Goal: Task Accomplishment & Management: Manage account settings

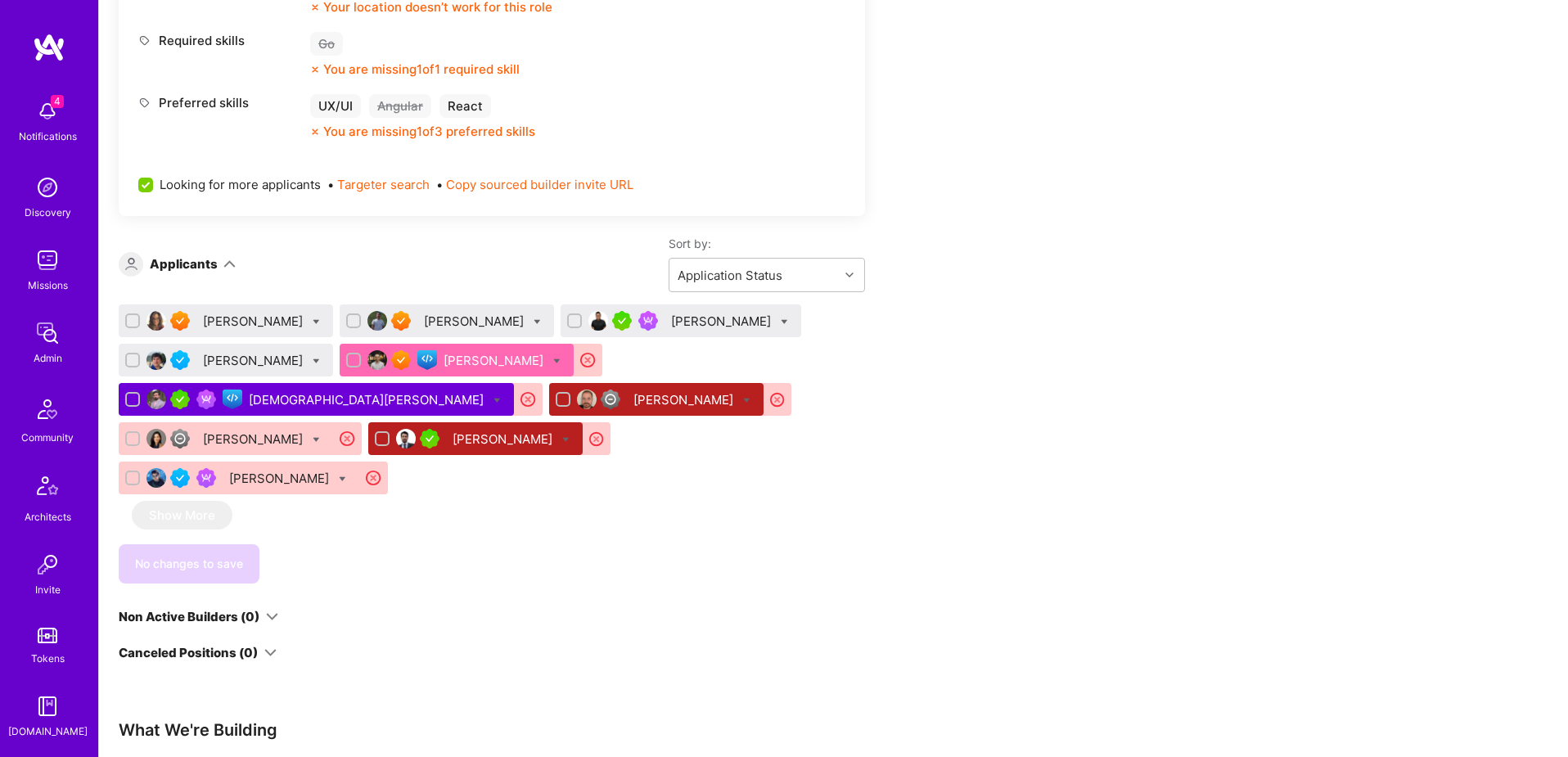
scroll to position [855, 0]
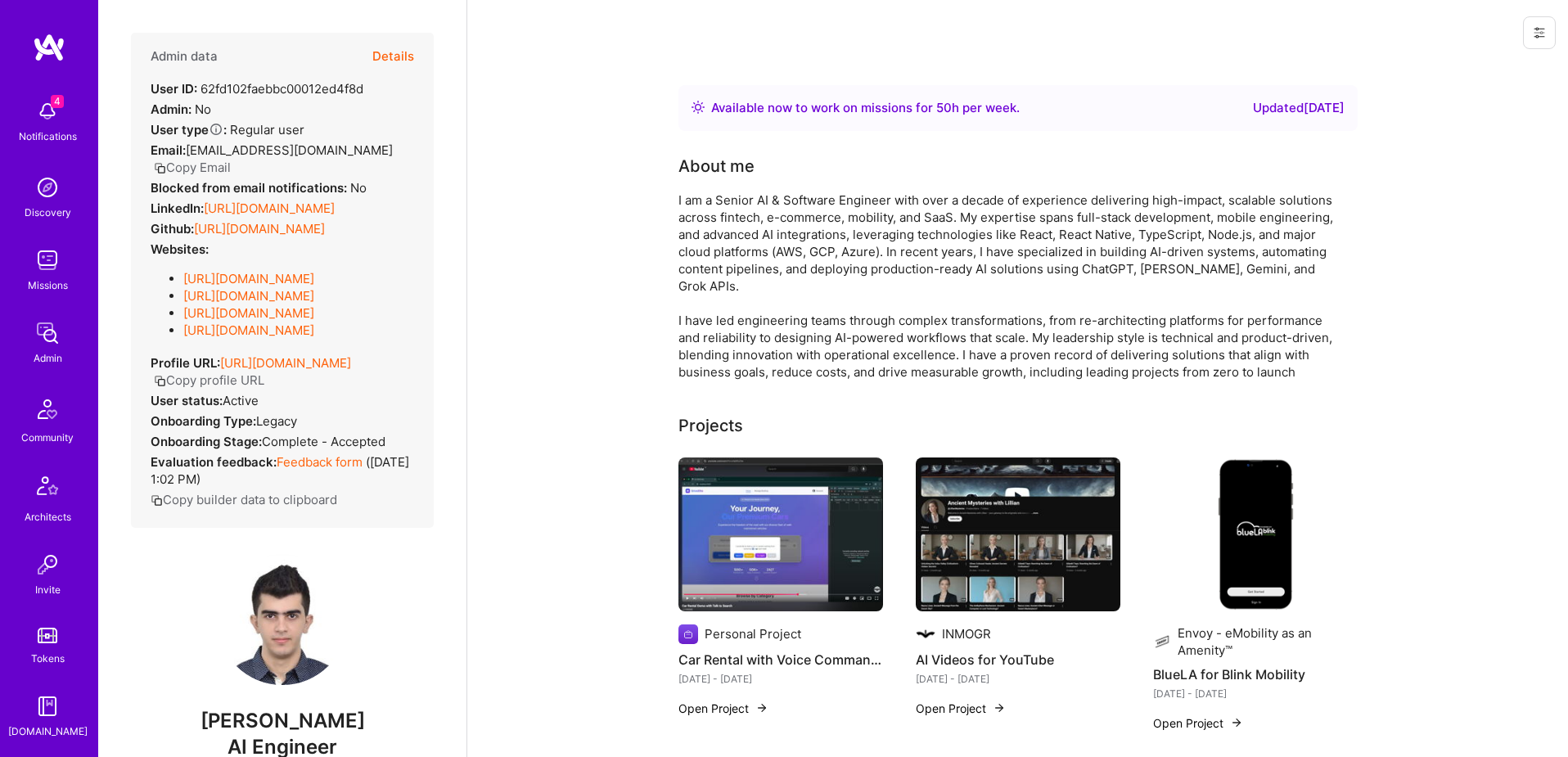
click at [403, 58] on button "Details" at bounding box center [393, 56] width 42 height 48
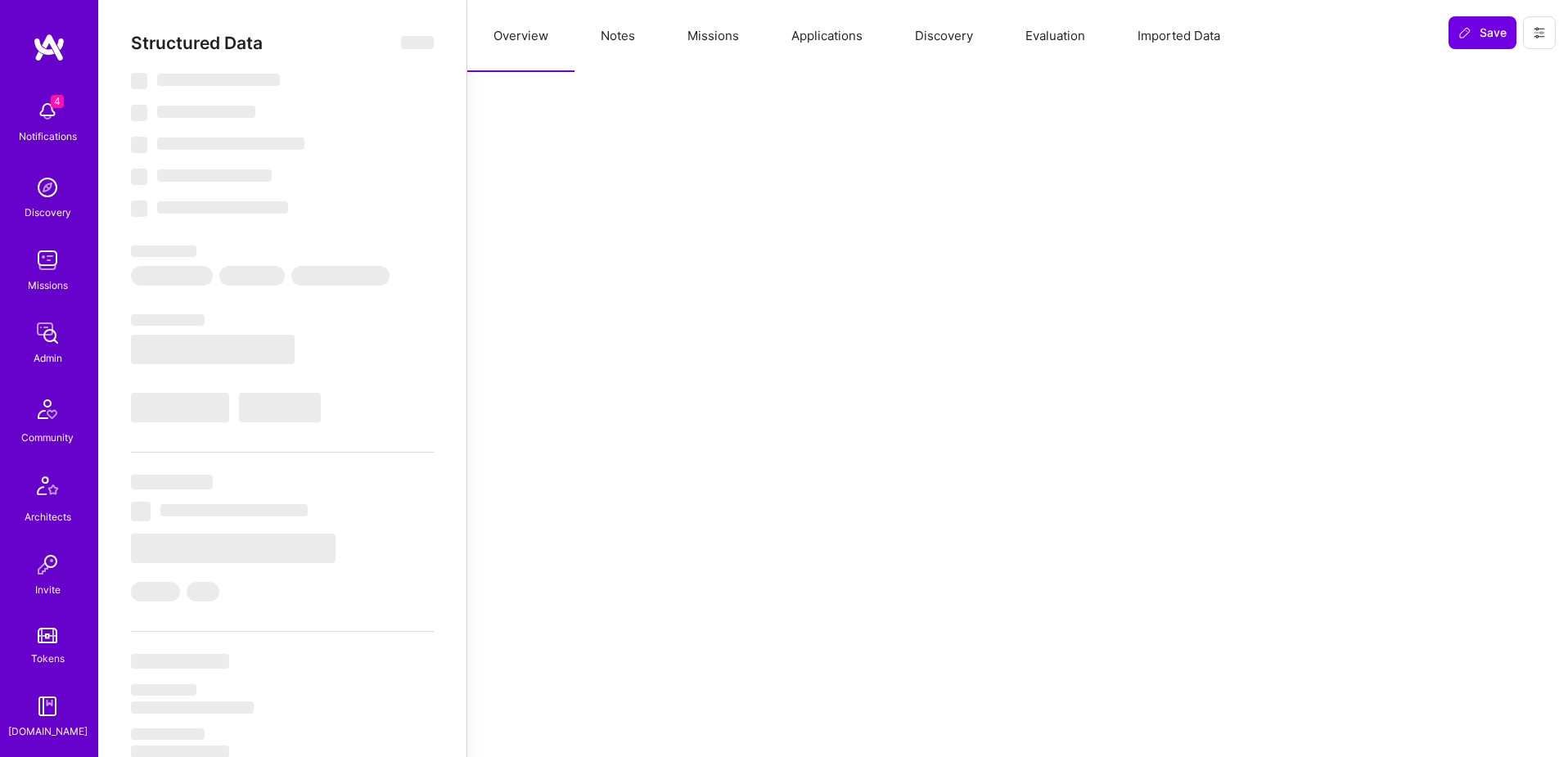
select select "Right Now"
select select "4"
select select "7"
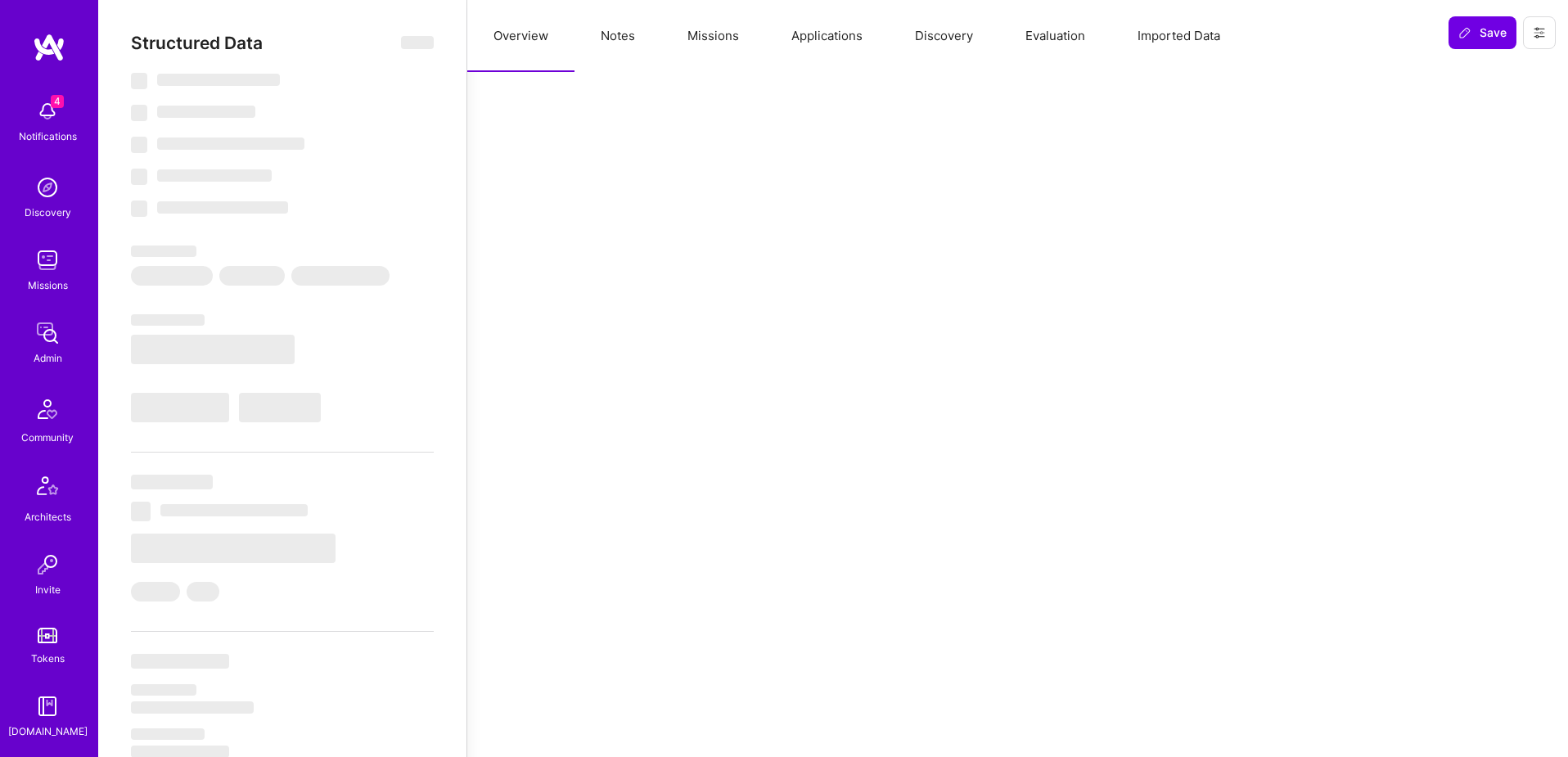
select select "AE"
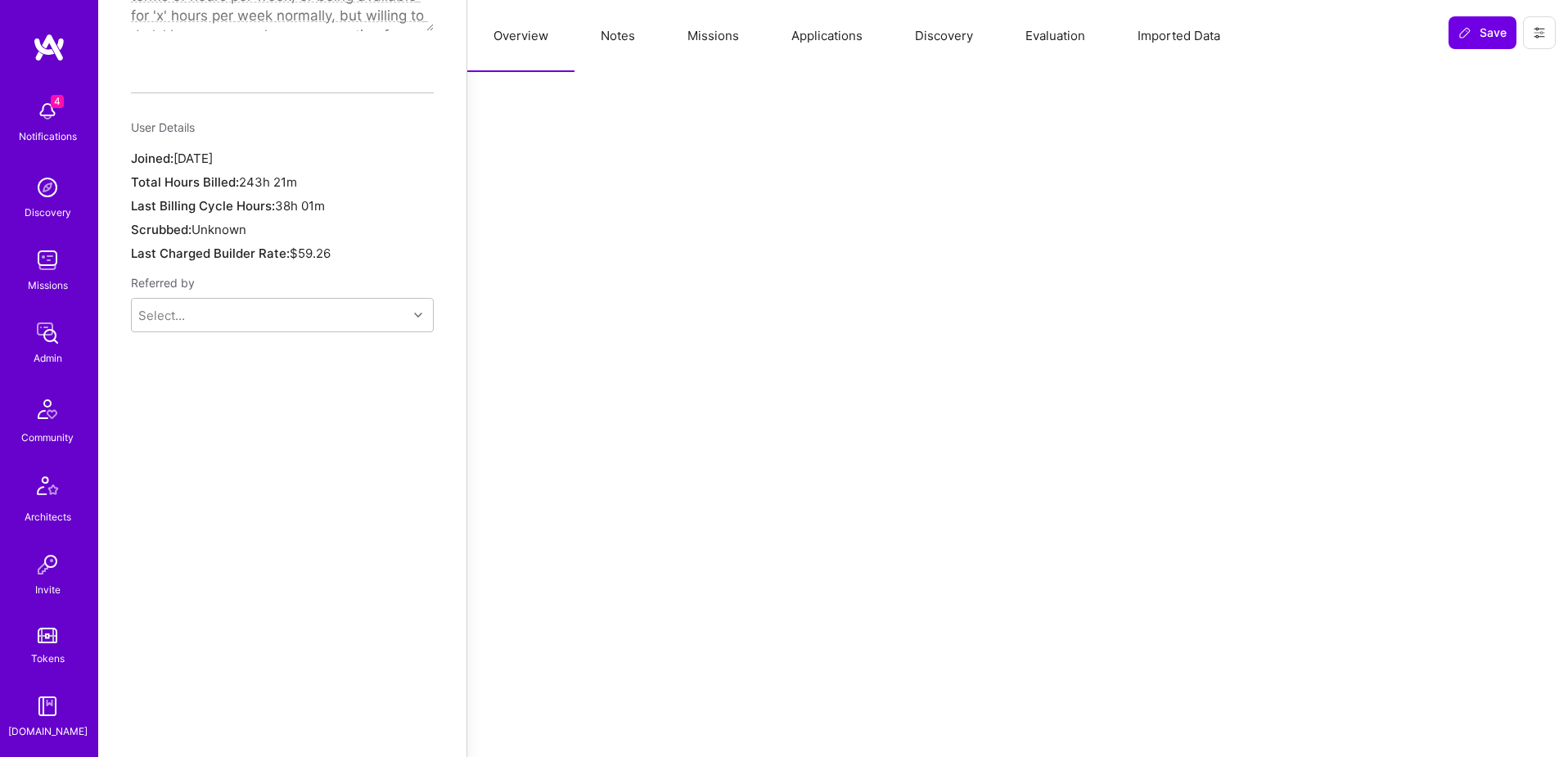
scroll to position [1022, 0]
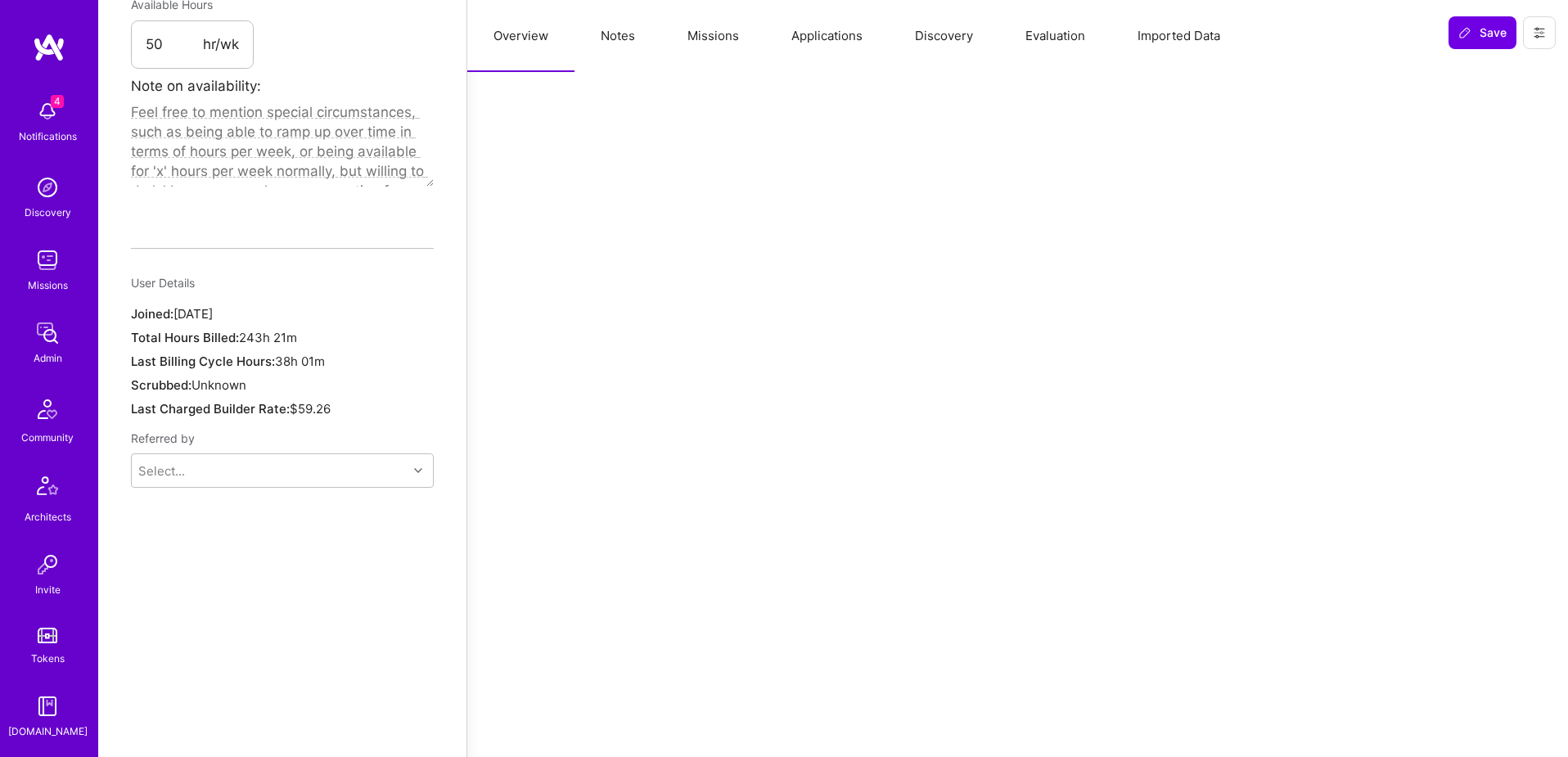
click at [1538, 36] on icon at bounding box center [1539, 32] width 10 height 10
click at [1450, 68] on button "Login as Marhaf" at bounding box center [1480, 70] width 152 height 42
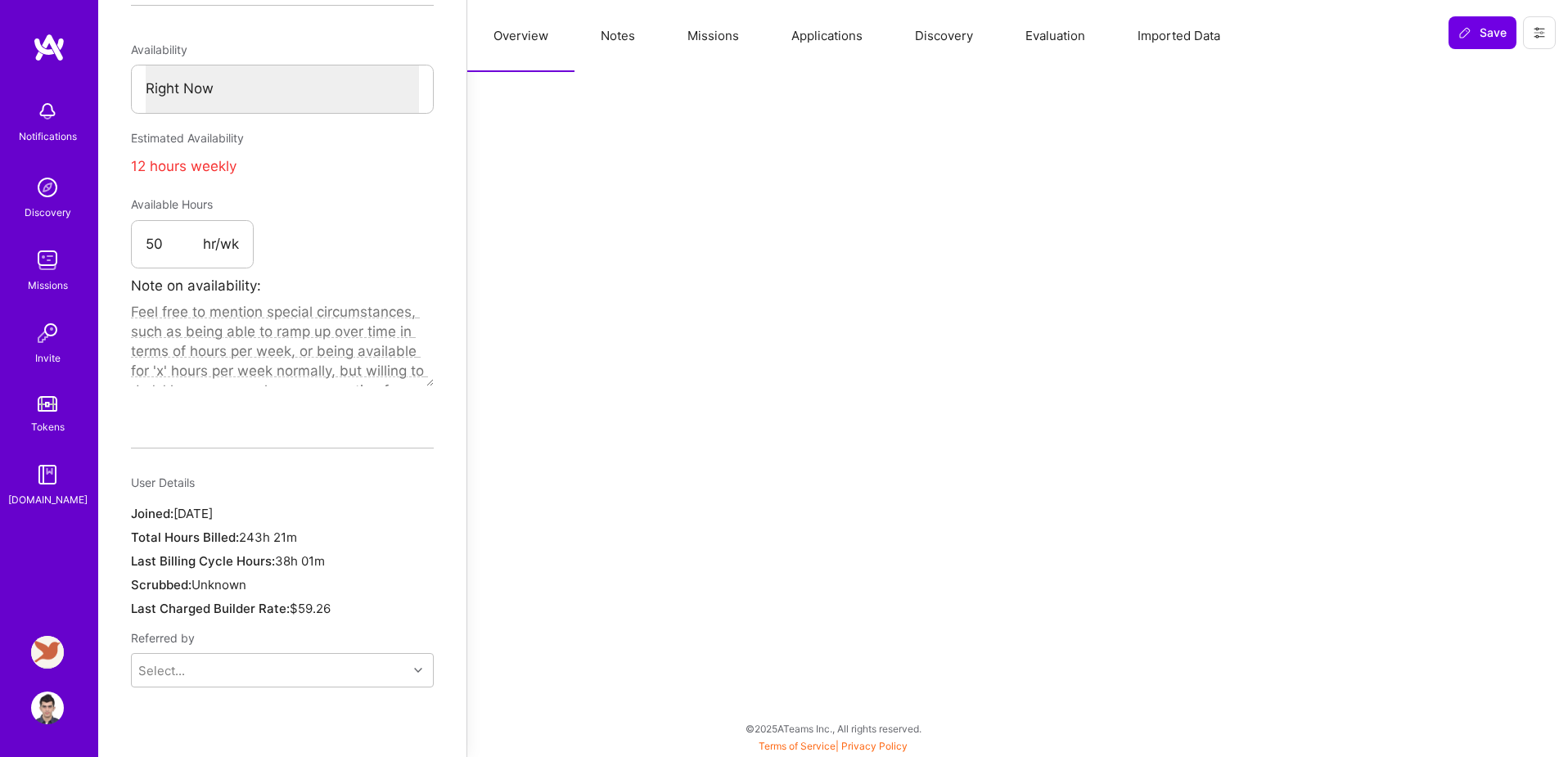
scroll to position [796, 0]
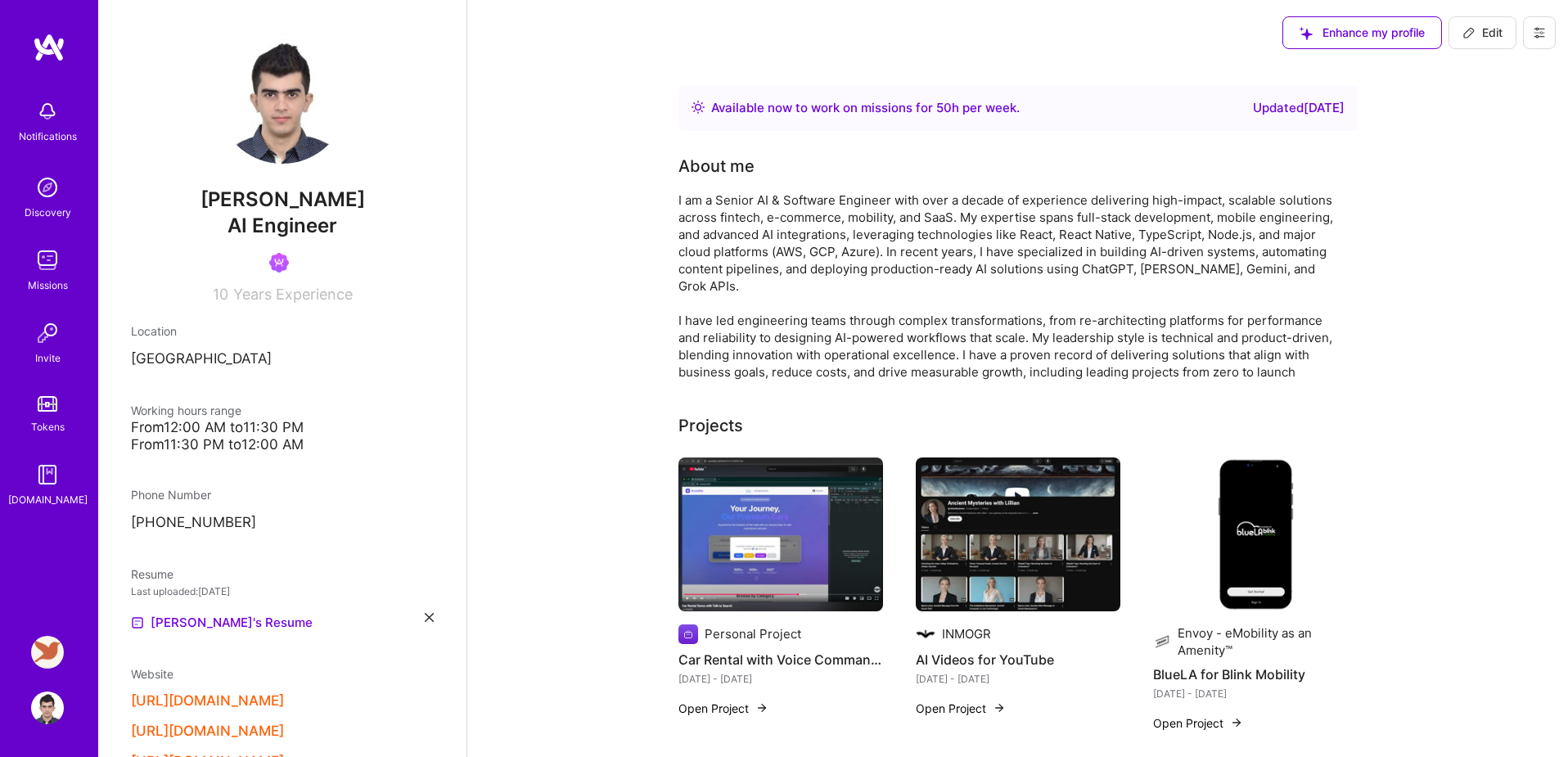
scroll to position [796, 0]
